Goal: Transaction & Acquisition: Purchase product/service

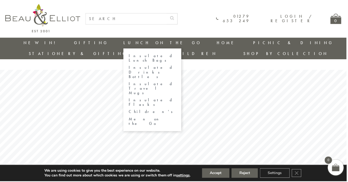
click at [124, 45] on link "Lunch On The Go" at bounding box center [163, 42] width 78 height 5
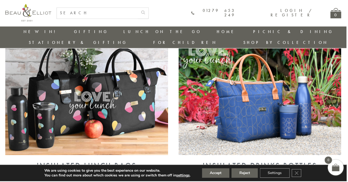
scroll to position [208, 0]
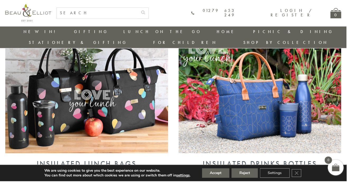
click at [106, 118] on img at bounding box center [87, 94] width 164 height 119
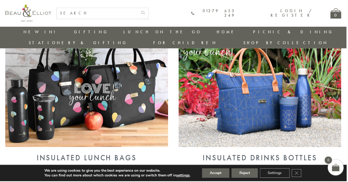
scroll to position [225, 0]
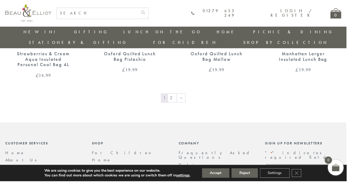
scroll to position [894, 0]
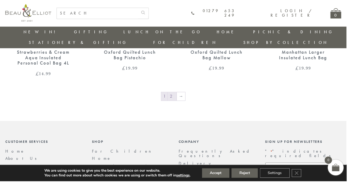
click at [173, 92] on link "2" at bounding box center [173, 96] width 9 height 8
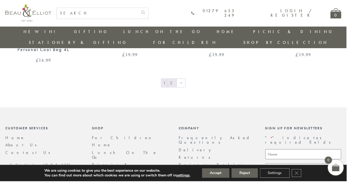
scroll to position [911, 0]
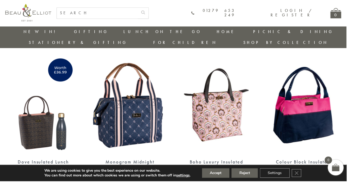
scroll to position [506, 0]
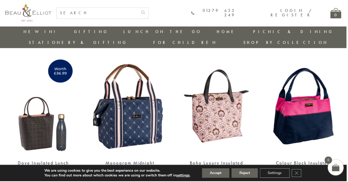
click at [134, 112] on img at bounding box center [130, 106] width 76 height 99
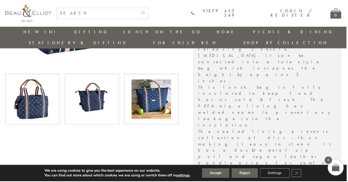
scroll to position [210, 0]
click at [156, 91] on img at bounding box center [152, 100] width 40 height 40
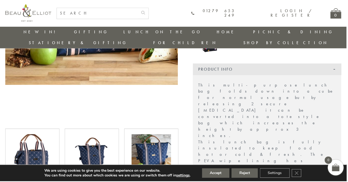
scroll to position [149, 0]
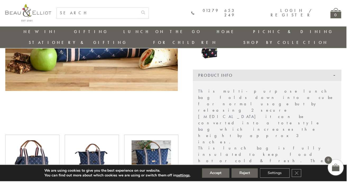
click at [156, 151] on img at bounding box center [152, 161] width 40 height 40
click at [103, 152] on img at bounding box center [92, 161] width 40 height 40
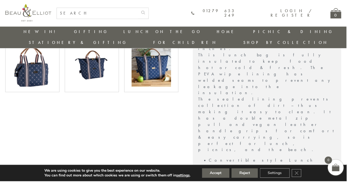
scroll to position [243, 0]
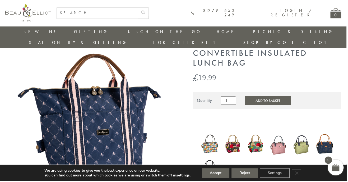
scroll to position [28, 0]
